Goal: Transaction & Acquisition: Purchase product/service

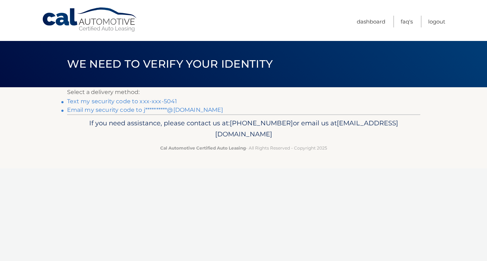
click at [94, 101] on link "Text my security code to xxx-xxx-5041" at bounding box center [122, 101] width 110 height 7
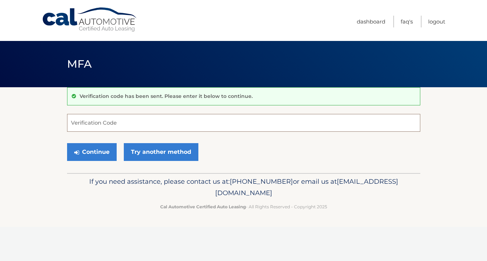
click at [109, 128] on input "Verification Code" at bounding box center [243, 123] width 353 height 18
type input "499669"
click at [84, 156] on button "Continue" at bounding box center [92, 152] width 50 height 18
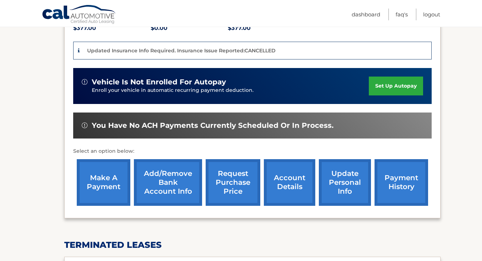
scroll to position [177, 0]
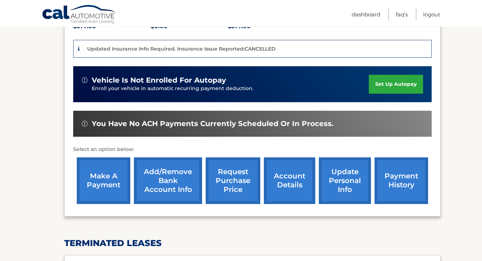
click at [112, 159] on link "make a payment" at bounding box center [104, 181] width 54 height 47
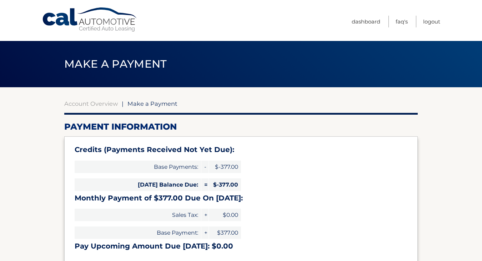
select select "ZDcyNDgzOGItOGE2ZC00OTVhLTllYjItZDBjNTFhNGJlNWYw"
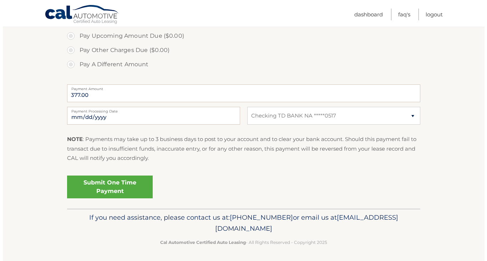
scroll to position [276, 0]
click at [105, 184] on link "Submit One Time Payment" at bounding box center [107, 187] width 86 height 23
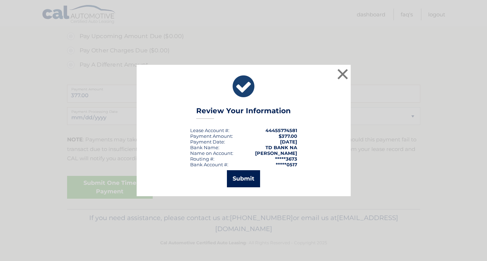
click at [254, 178] on button "Submit" at bounding box center [243, 179] width 33 height 17
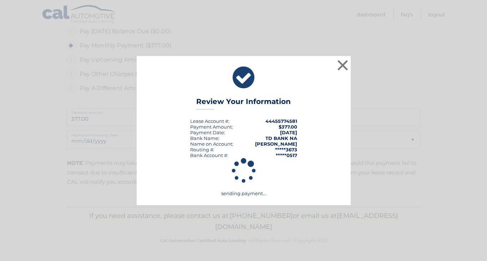
scroll to position [251, 0]
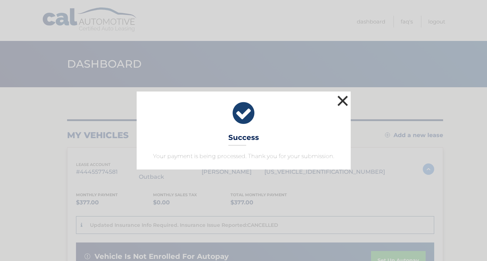
click at [342, 98] on button "×" at bounding box center [343, 101] width 14 height 14
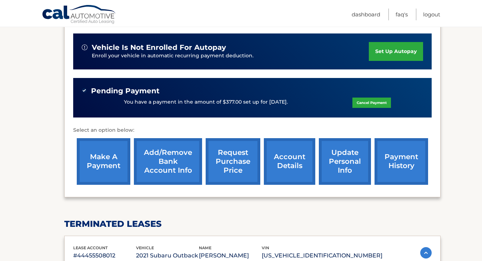
scroll to position [204, 0]
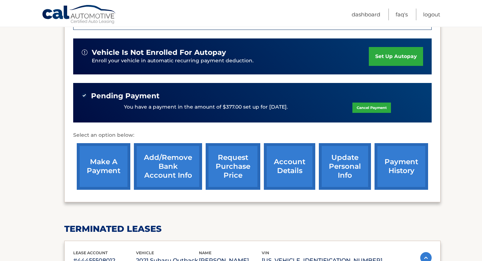
click at [106, 156] on link "make a payment" at bounding box center [104, 166] width 54 height 47
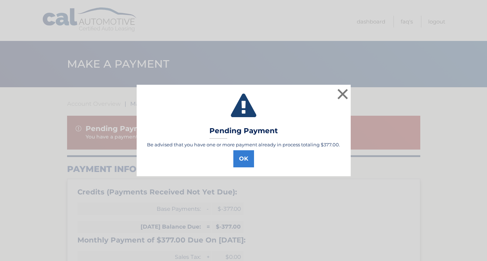
select select "ZDcyNDgzOGItOGE2ZC00OTVhLTllYjItZDBjNTFhNGJlNWYw"
click at [241, 162] on button "OK" at bounding box center [243, 159] width 21 height 17
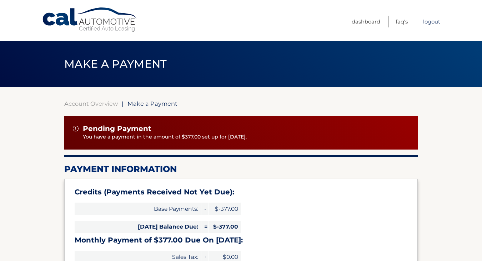
click at [431, 22] on link "Logout" at bounding box center [431, 22] width 17 height 12
